Goal: Information Seeking & Learning: Learn about a topic

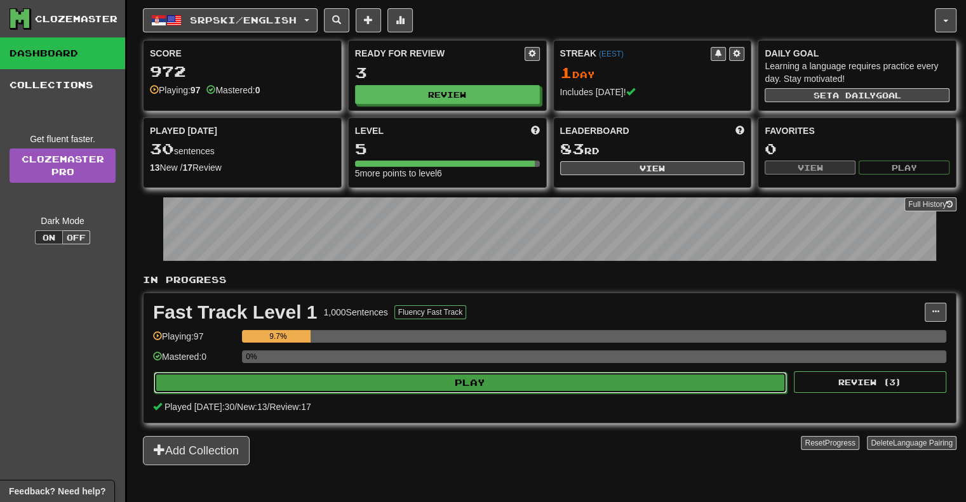
click at [432, 383] on button "Play" at bounding box center [470, 383] width 633 height 22
select select "**"
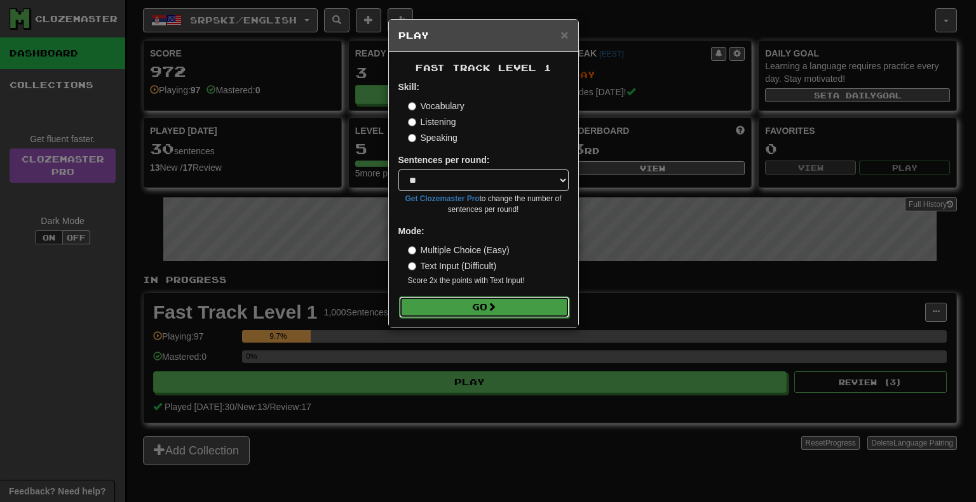
click at [454, 311] on button "Go" at bounding box center [484, 308] width 170 height 22
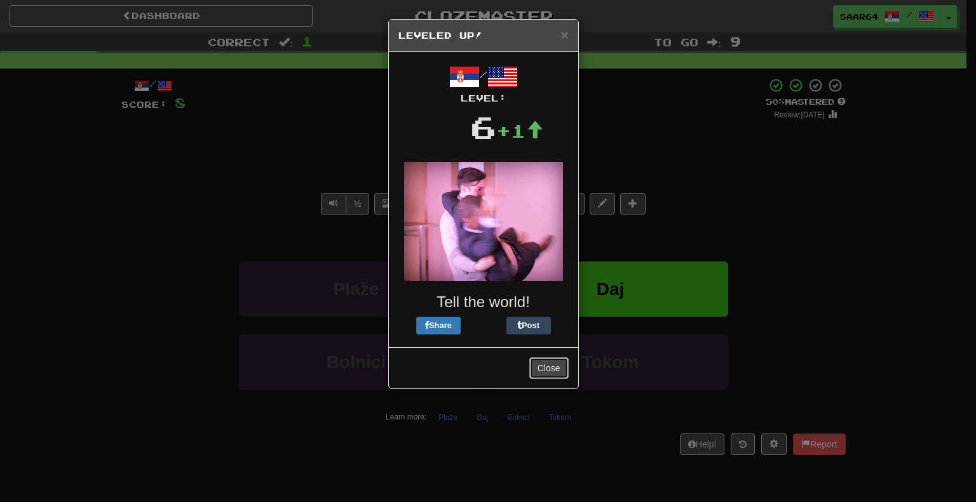
click at [532, 377] on button "Close" at bounding box center [548, 369] width 39 height 22
